Goal: Communication & Community: Share content

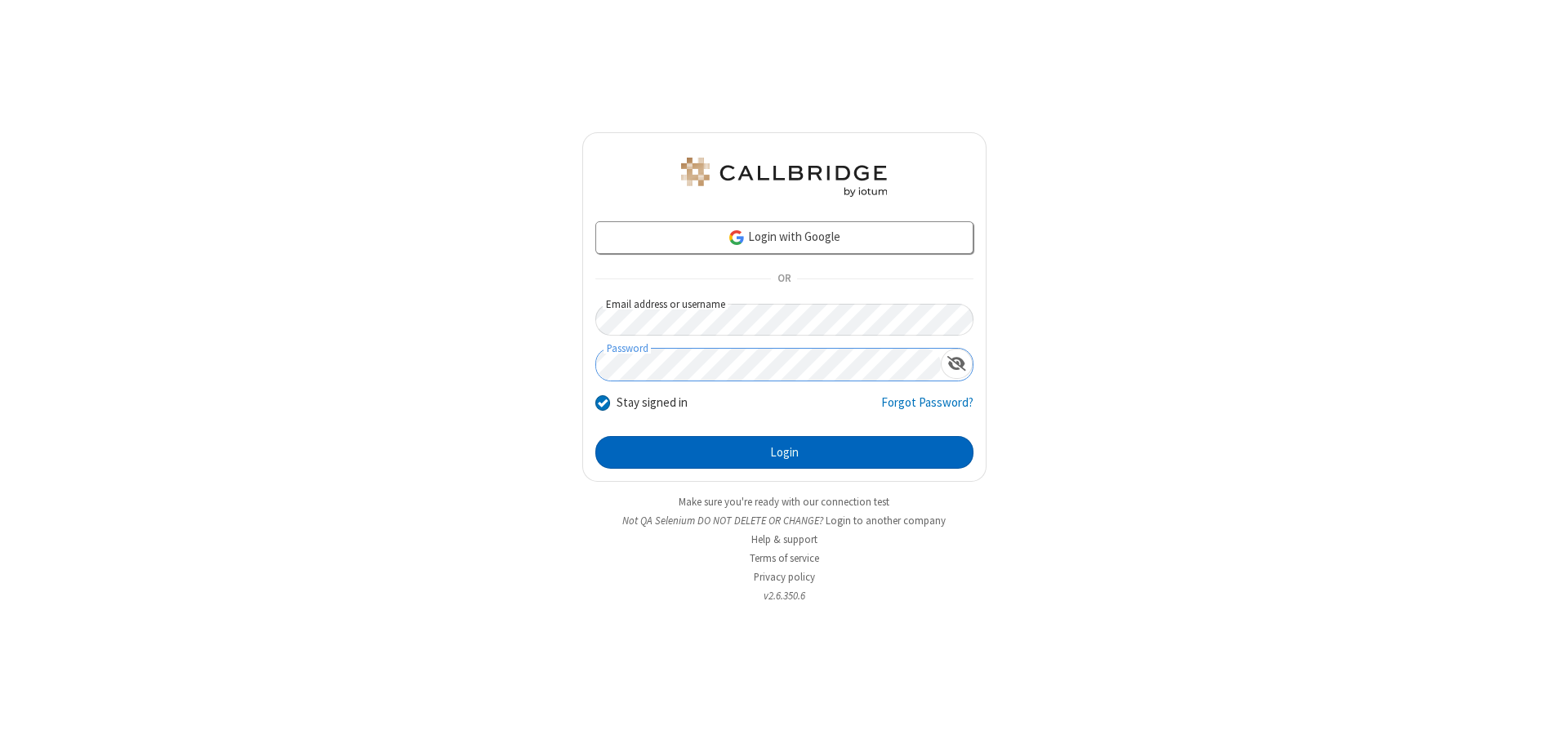
click at [784, 452] on button "Login" at bounding box center [784, 452] width 378 height 33
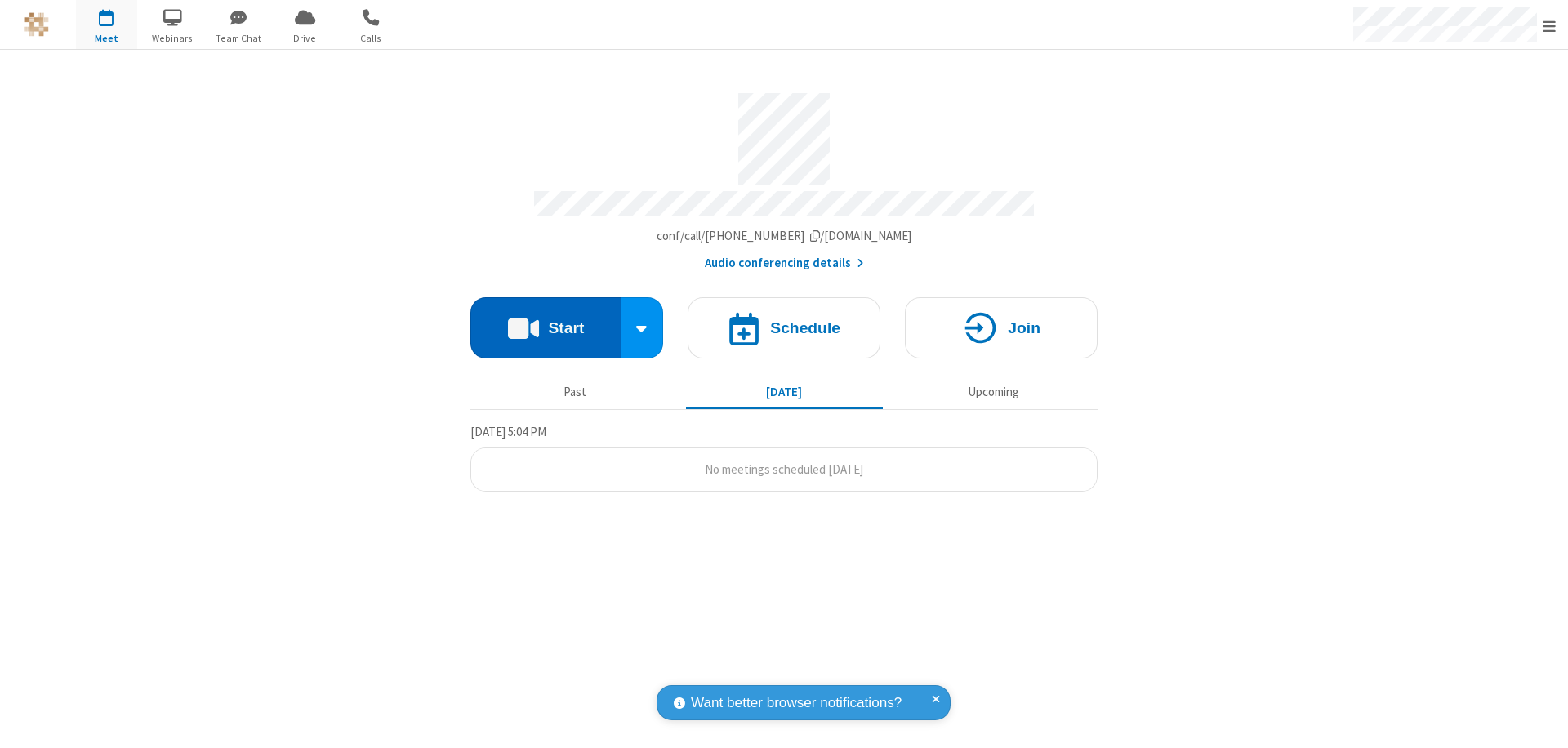
click at [545, 320] on button "Start" at bounding box center [545, 327] width 151 height 61
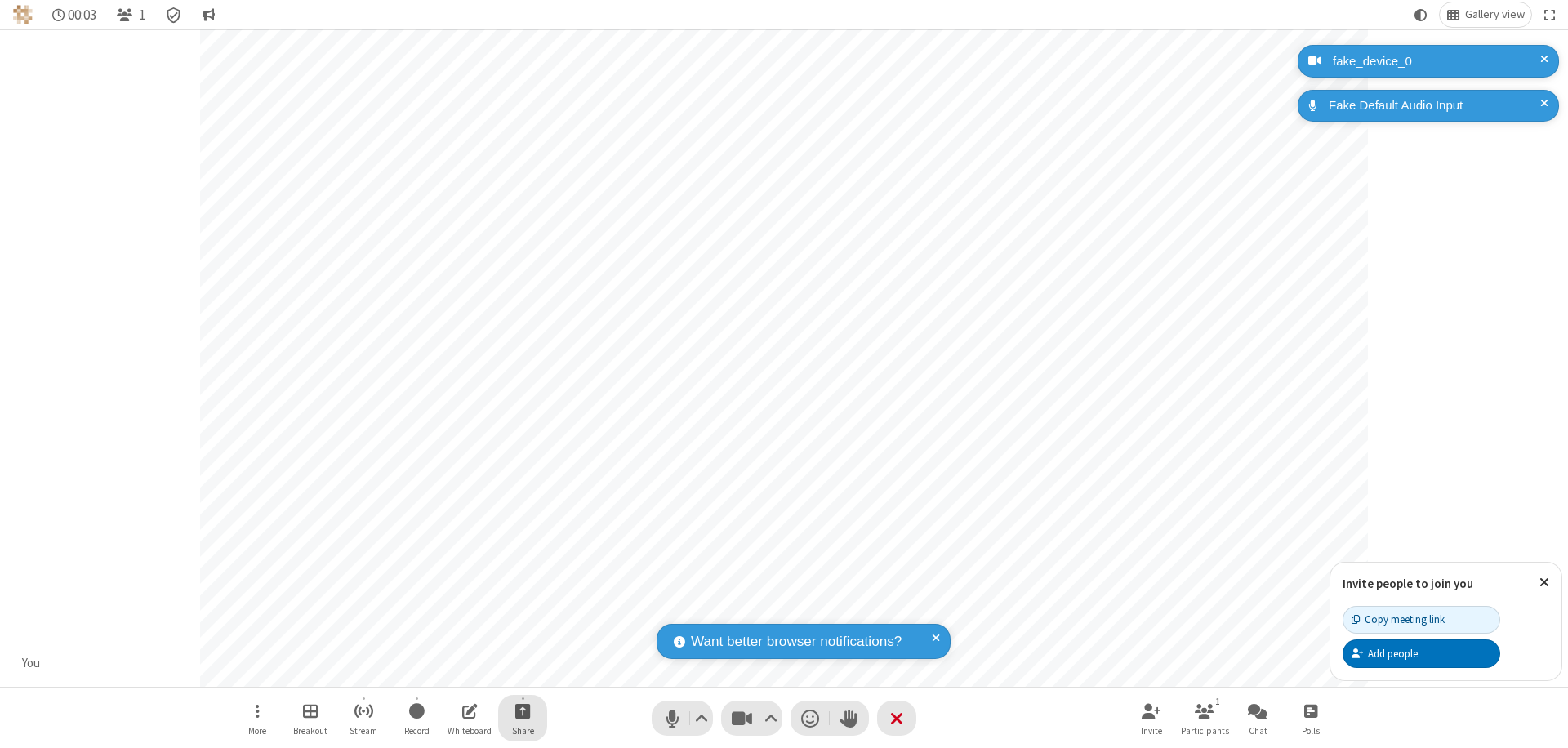
click at [523, 710] on span "Start sharing" at bounding box center [523, 710] width 16 height 20
click at [457, 671] on span "Share my screen" at bounding box center [457, 672] width 18 height 14
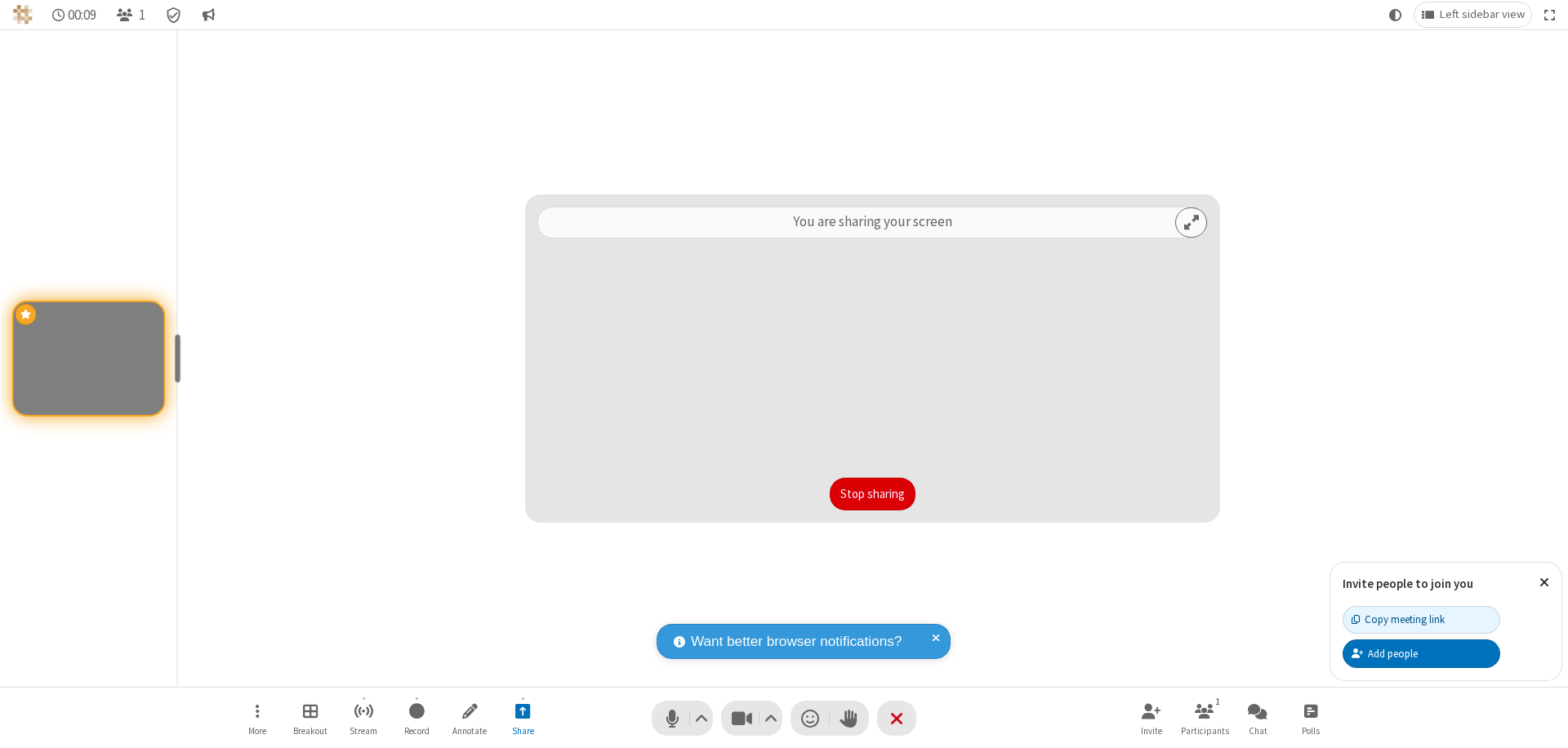
click at [873, 494] on button "Stop sharing" at bounding box center [873, 493] width 86 height 33
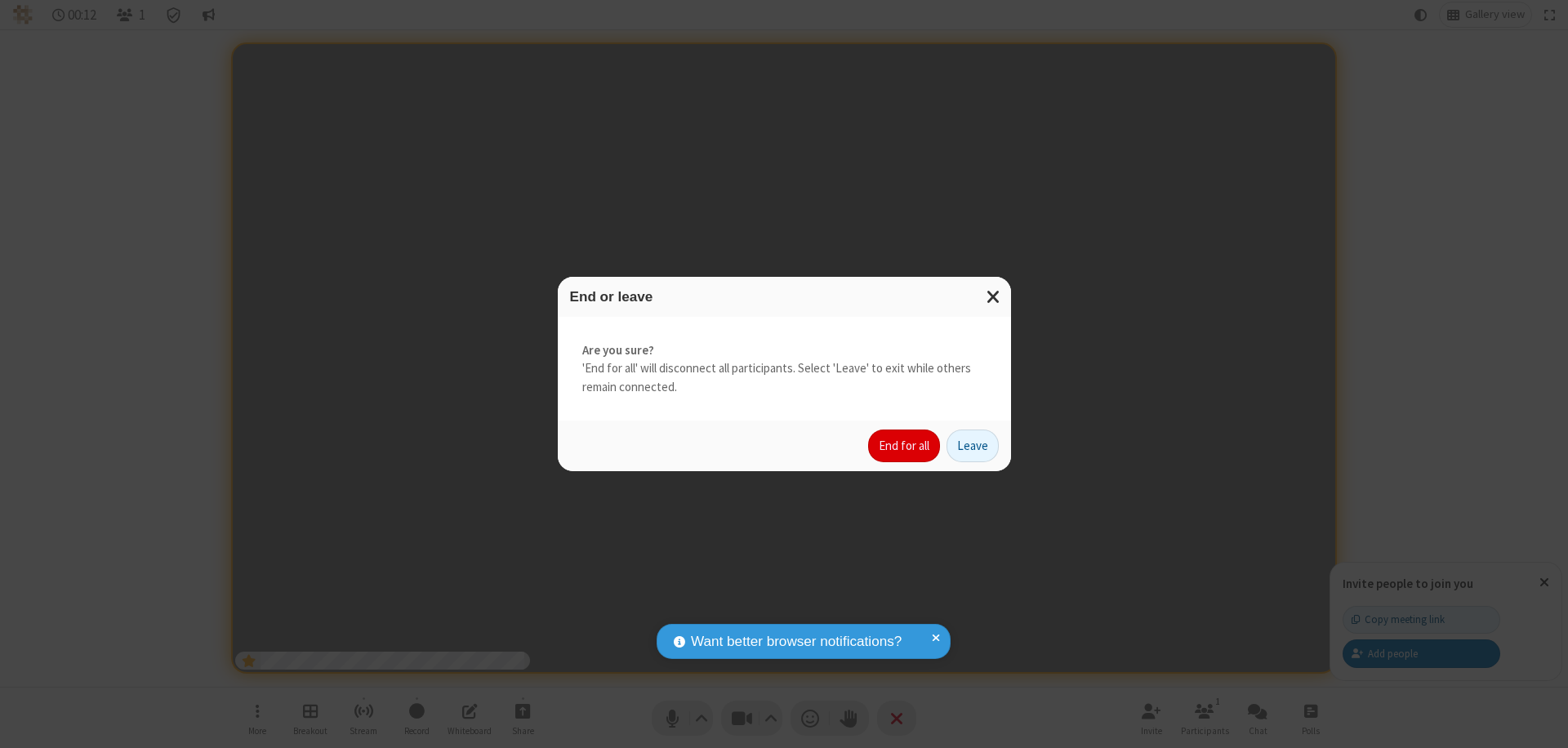
click at [905, 446] on button "End for all" at bounding box center [904, 445] width 72 height 33
